Goal: Use online tool/utility

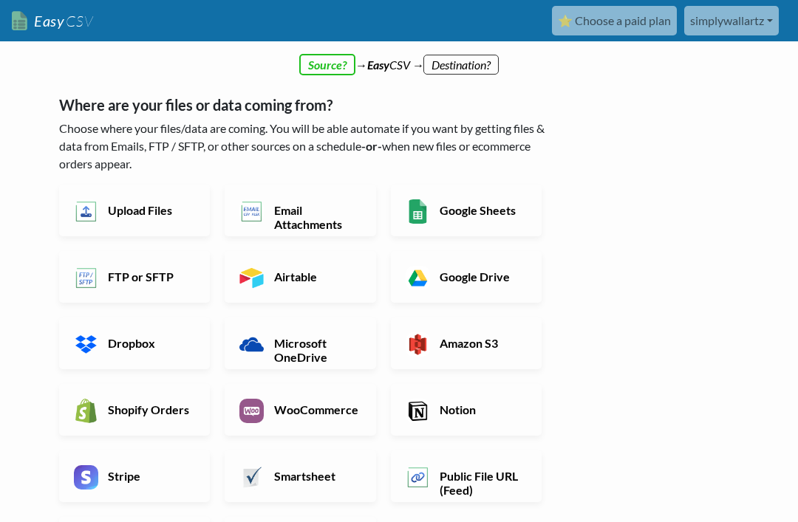
click at [148, 206] on h6 "Upload Files" at bounding box center [149, 210] width 91 height 14
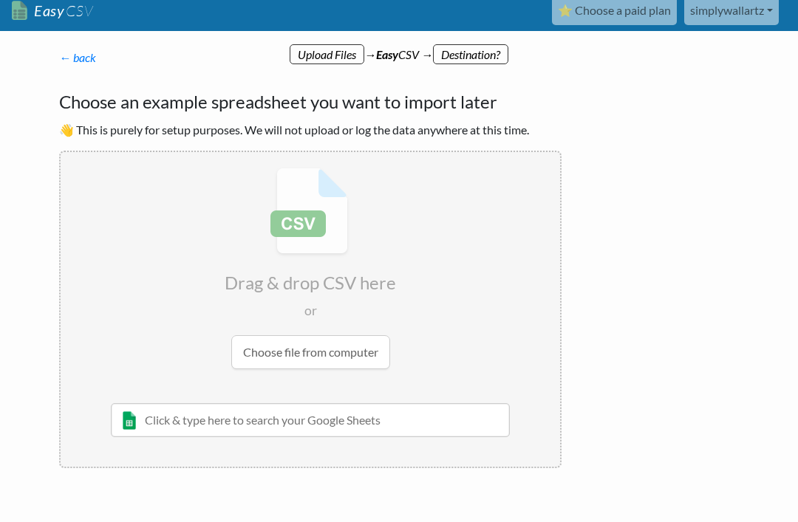
scroll to position [11, 0]
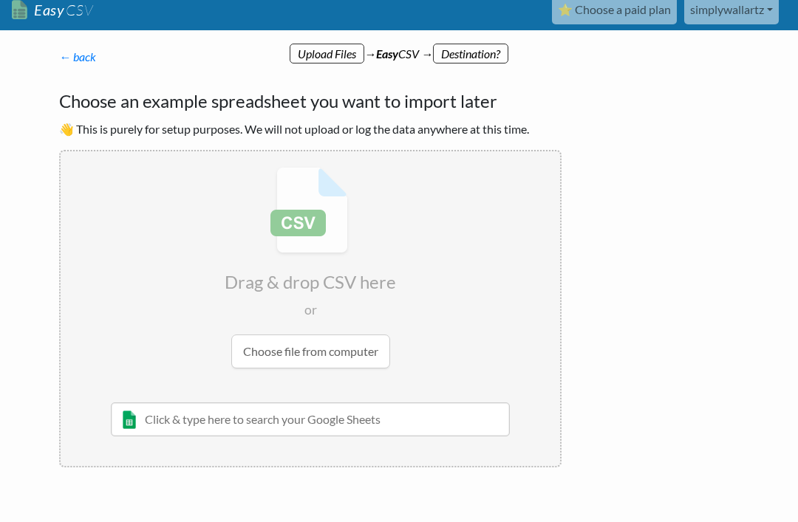
click at [77, 50] on link "← back" at bounding box center [77, 57] width 37 height 14
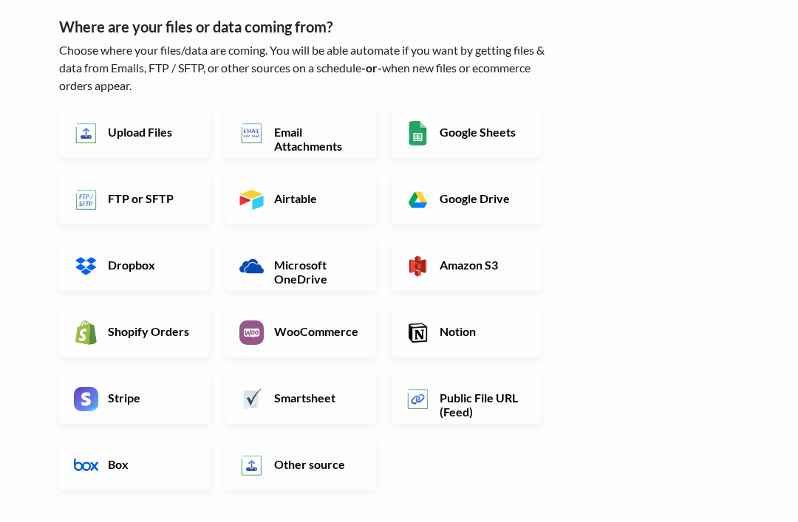
click at [311, 324] on h6 "WooCommerce" at bounding box center [315, 331] width 91 height 14
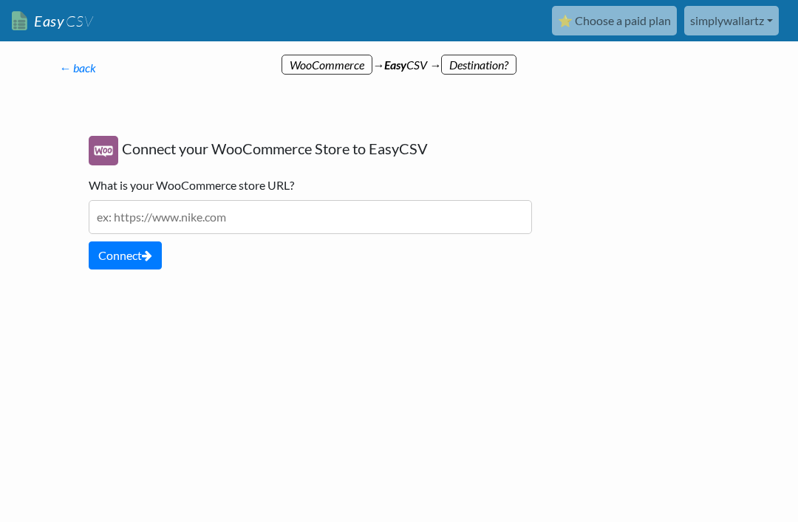
click at [282, 209] on input "text" at bounding box center [310, 217] width 443 height 34
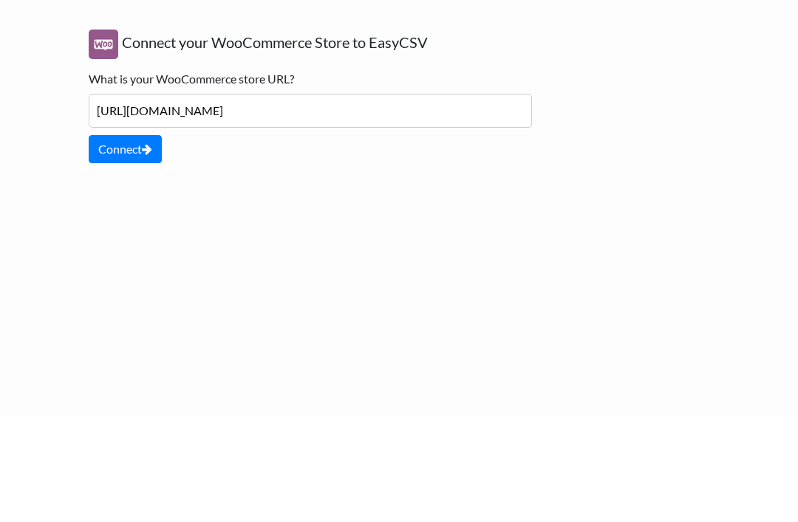
type input "http://www.rootzgb.com"
click at [126, 242] on button "Connect" at bounding box center [125, 256] width 73 height 28
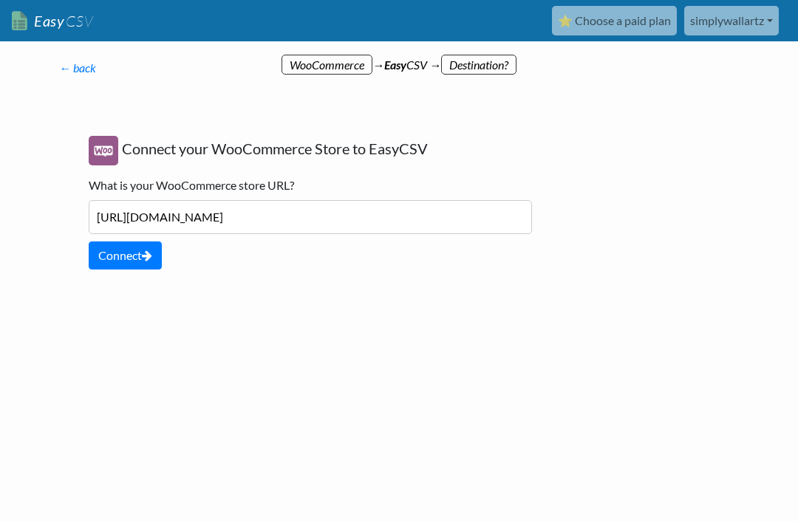
click at [138, 263] on button "Connect" at bounding box center [125, 256] width 73 height 28
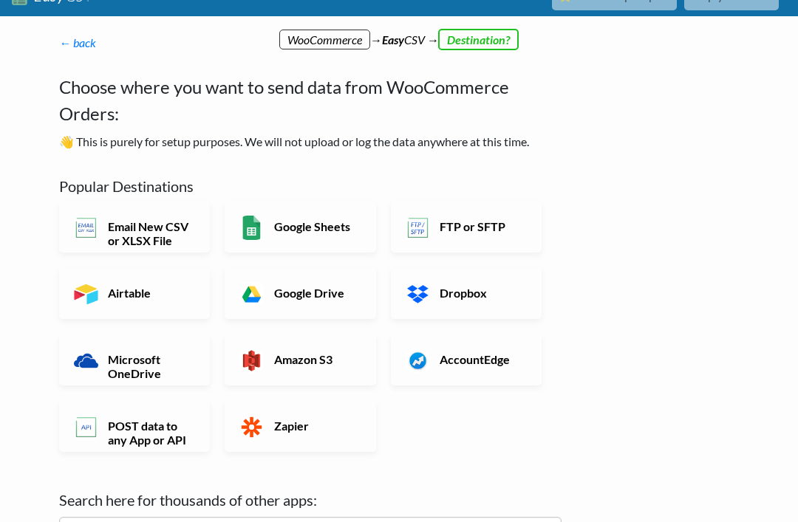
scroll to position [24, 0]
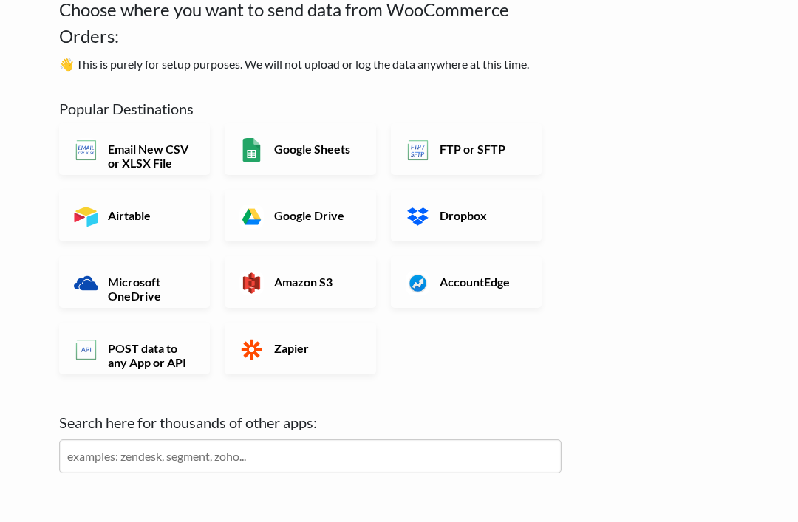
click at [265, 448] on input "text" at bounding box center [310, 457] width 502 height 34
click at [675, 151] on div "← back Thanks for signing up! Set up your Import Flow and Upload Page in 1 minu…" at bounding box center [398, 284] width 709 height 625
click at [296, 147] on h6 "Google Sheets" at bounding box center [315, 149] width 91 height 14
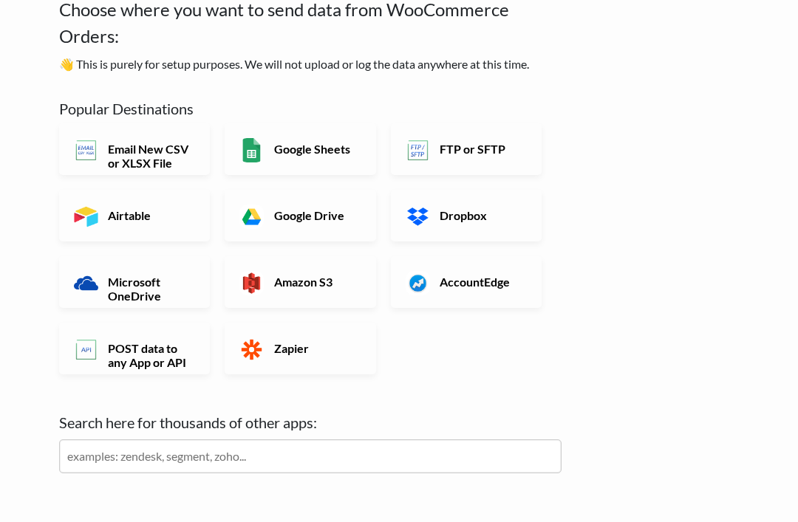
scroll to position [0, 0]
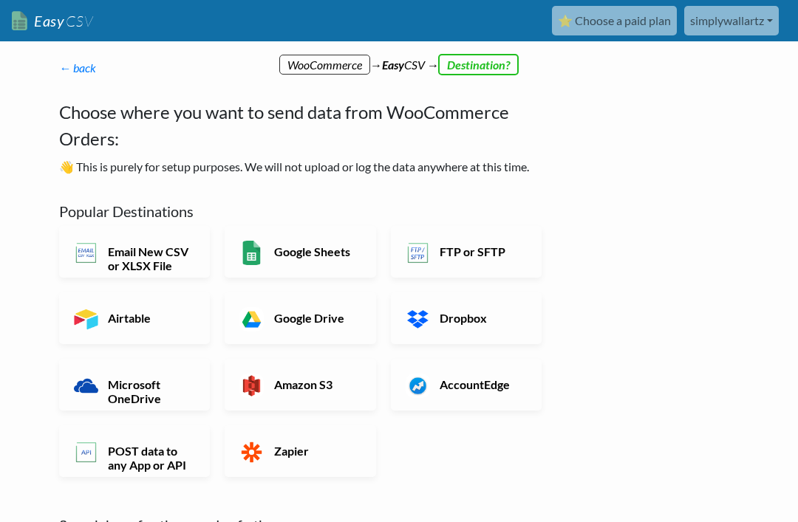
click at [160, 245] on h6 "Email New CSV or XLSX File" at bounding box center [149, 259] width 91 height 28
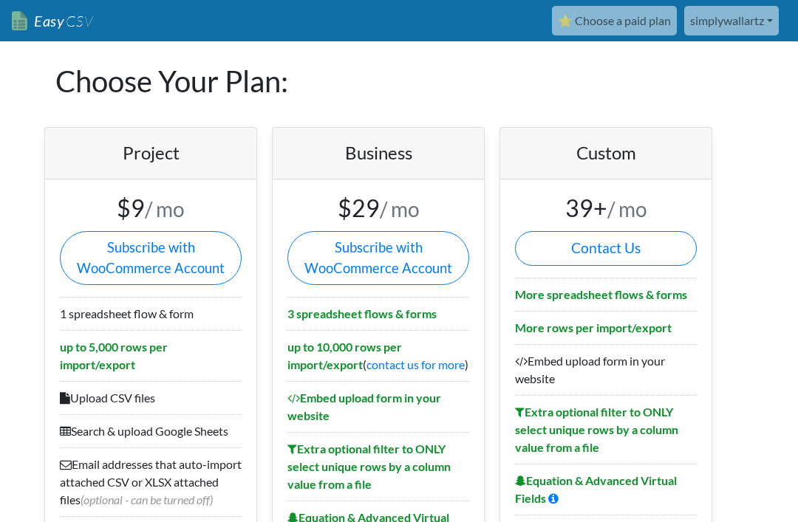
click at [630, 16] on link "⭐ Choose a paid plan" at bounding box center [614, 21] width 125 height 30
click at [747, 17] on link "simplywallartz" at bounding box center [731, 21] width 95 height 30
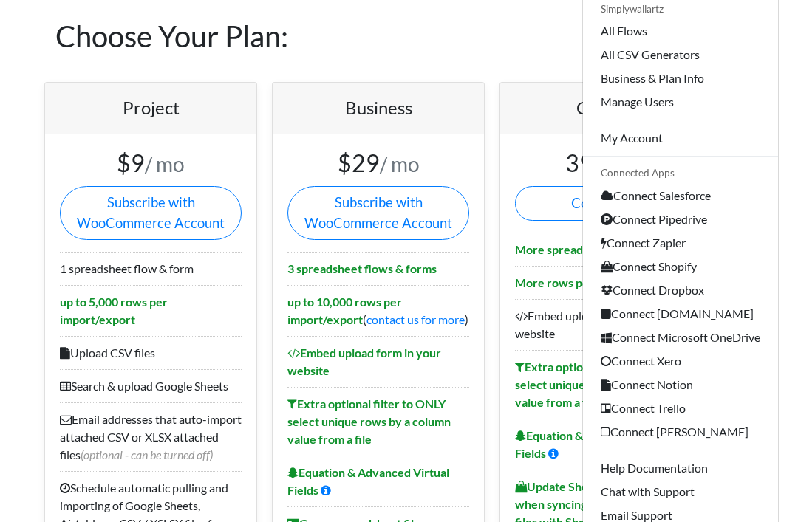
scroll to position [47, 0]
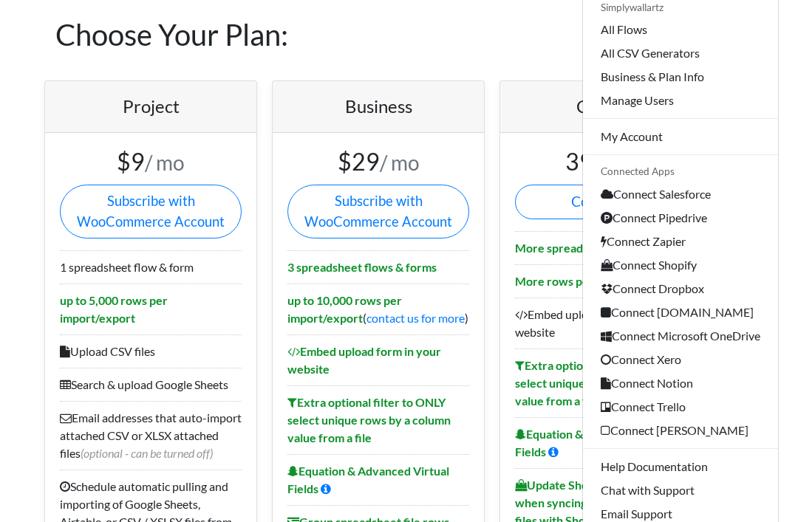
click at [659, 261] on link "Connect Shopify" at bounding box center [680, 265] width 195 height 24
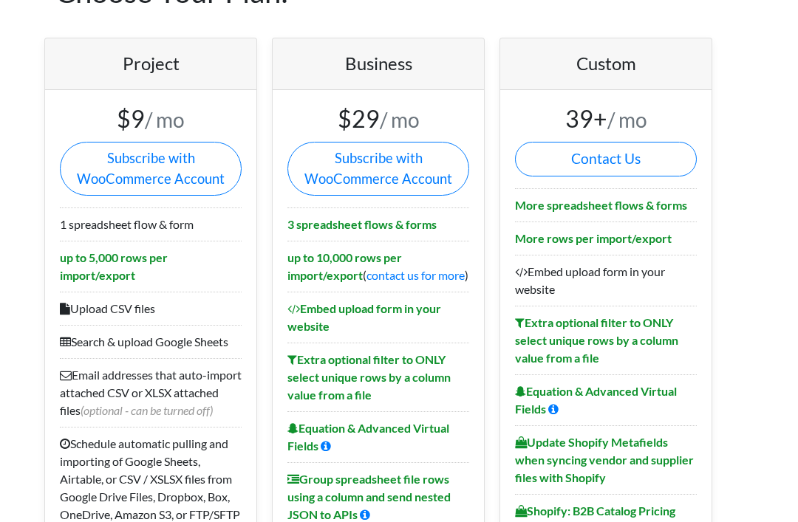
scroll to position [94, 0]
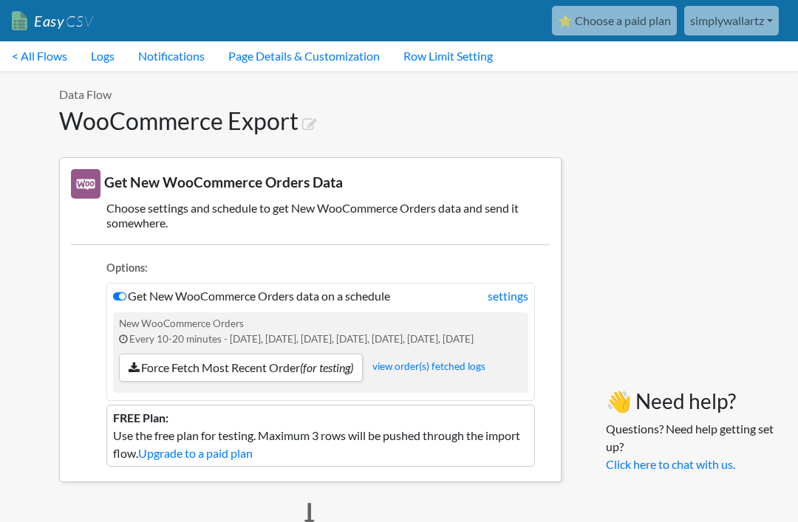
click at [739, 24] on link "simplywallartz" at bounding box center [731, 21] width 95 height 30
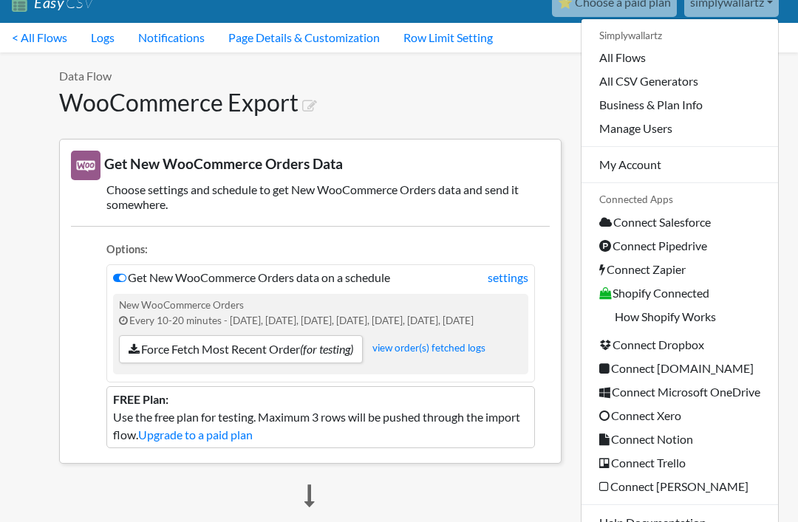
scroll to position [19, 0]
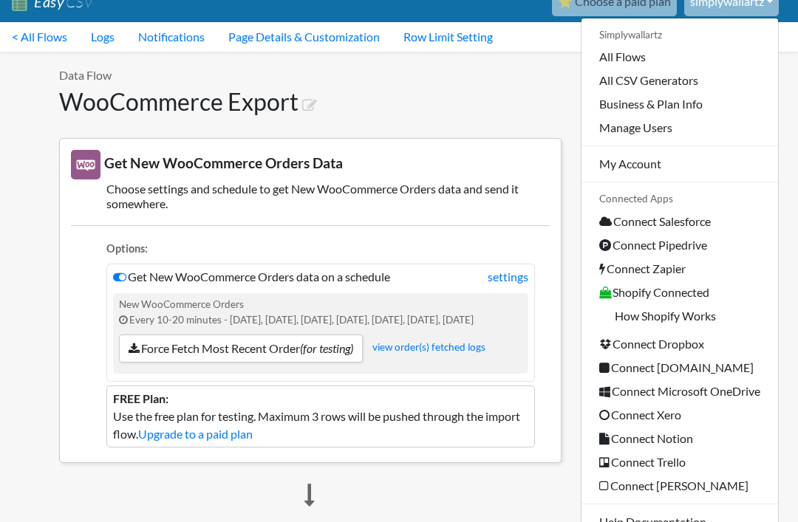
click at [657, 75] on link "All CSV Generators" at bounding box center [679, 81] width 197 height 24
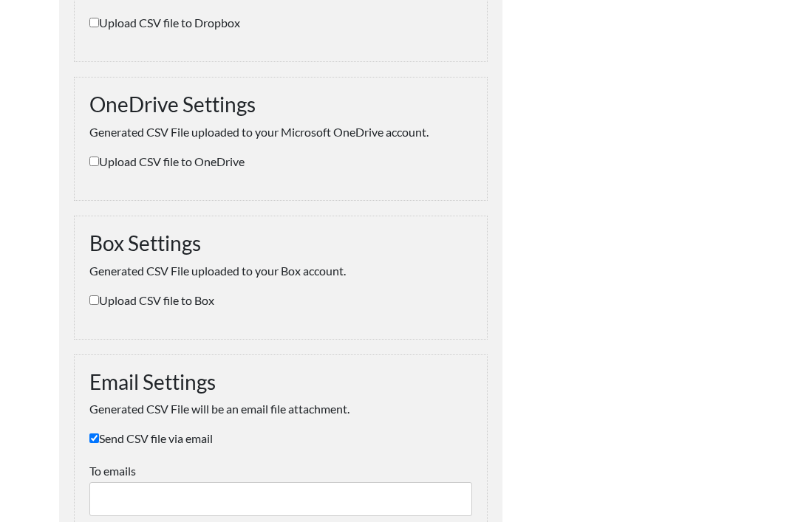
scroll to position [904, 0]
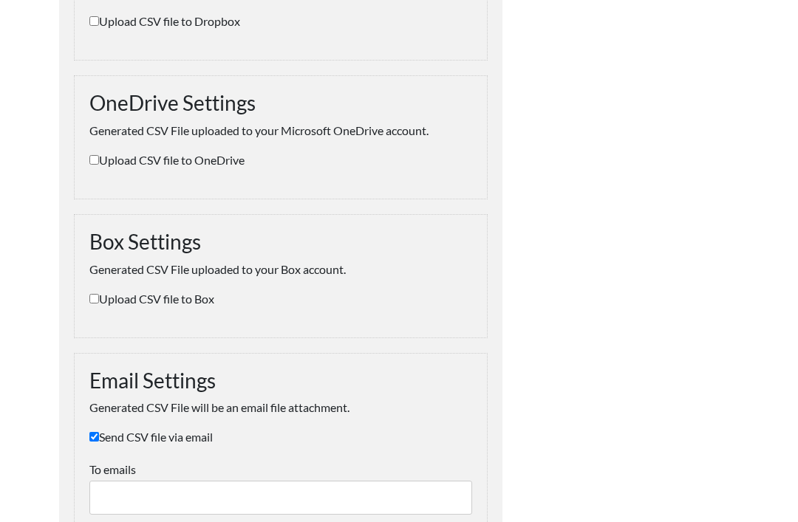
click at [94, 156] on input "Upload CSV file to OneDrive" at bounding box center [94, 161] width 10 height 10
checkbox input "true"
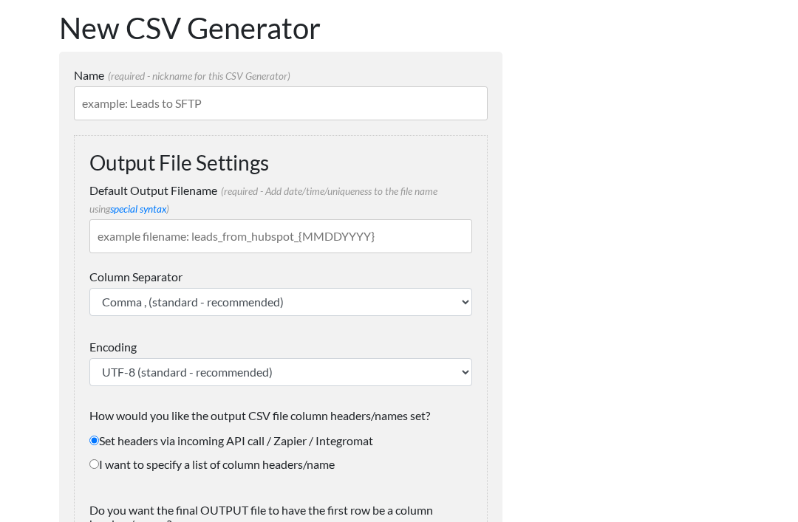
scroll to position [0, 0]
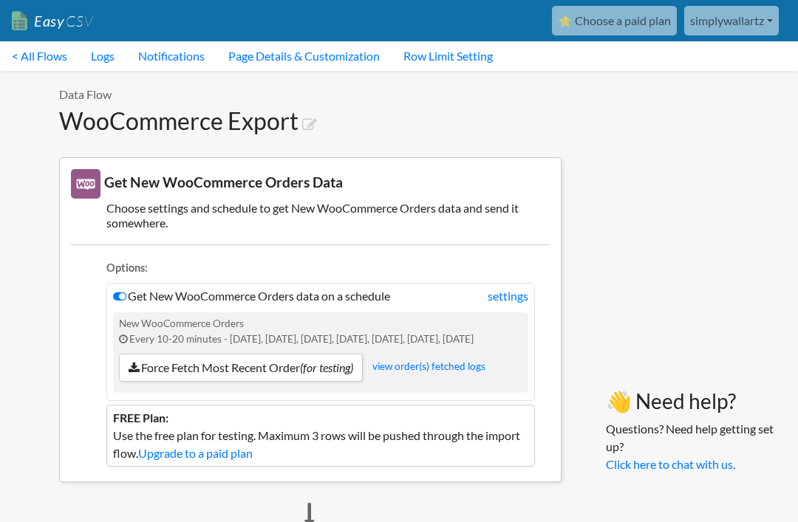
scroll to position [19, 0]
